Goal: Find contact information

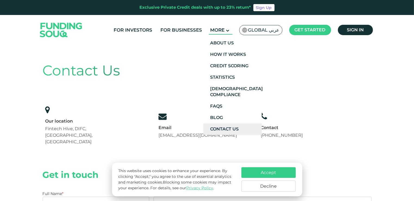
click at [232, 125] on link "Contact Us" at bounding box center [232, 128] width 58 height 11
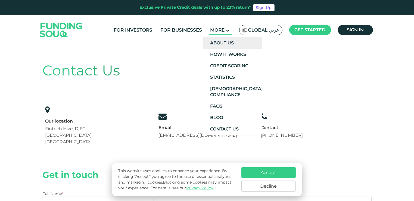
click at [226, 45] on link "About Us" at bounding box center [232, 42] width 58 height 11
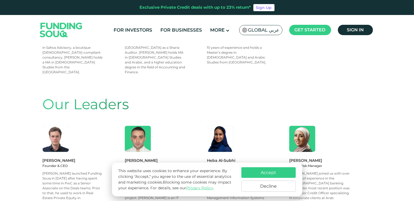
scroll to position [472, 0]
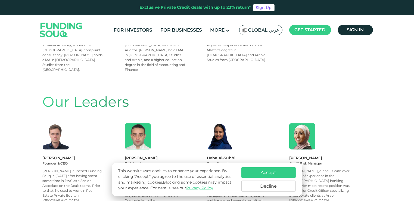
drag, startPoint x: 42, startPoint y: 116, endPoint x: 89, endPoint y: 114, distance: 46.2
click at [89, 155] on div "Martin Jaouni" at bounding box center [84, 158] width 82 height 6
copy div "Martin Jaouni"
